Goal: Find specific page/section: Find specific page/section

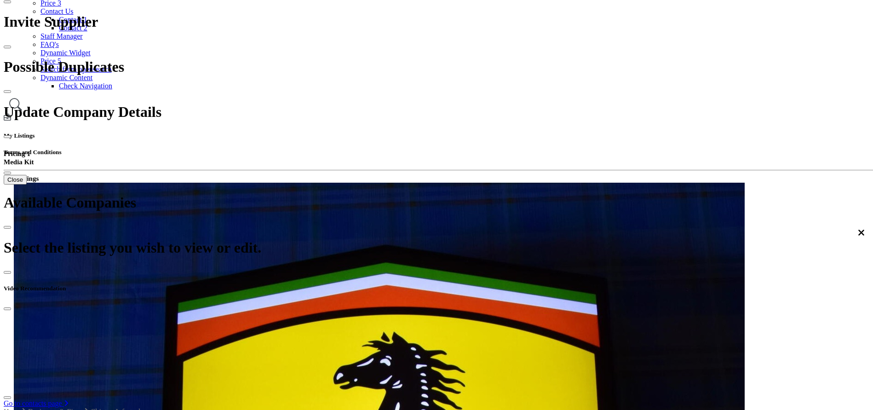
scroll to position [138, 0]
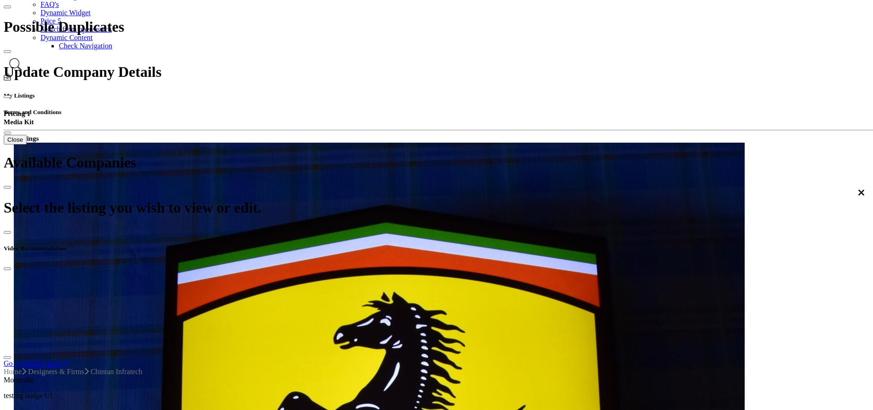
scroll to position [0, 0]
